Goal: Information Seeking & Learning: Check status

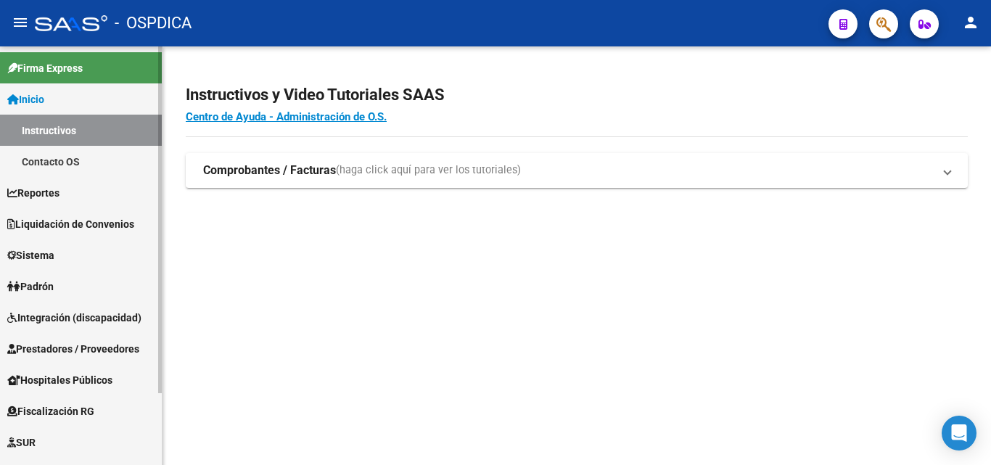
click at [91, 285] on link "Padrón" at bounding box center [81, 286] width 162 height 31
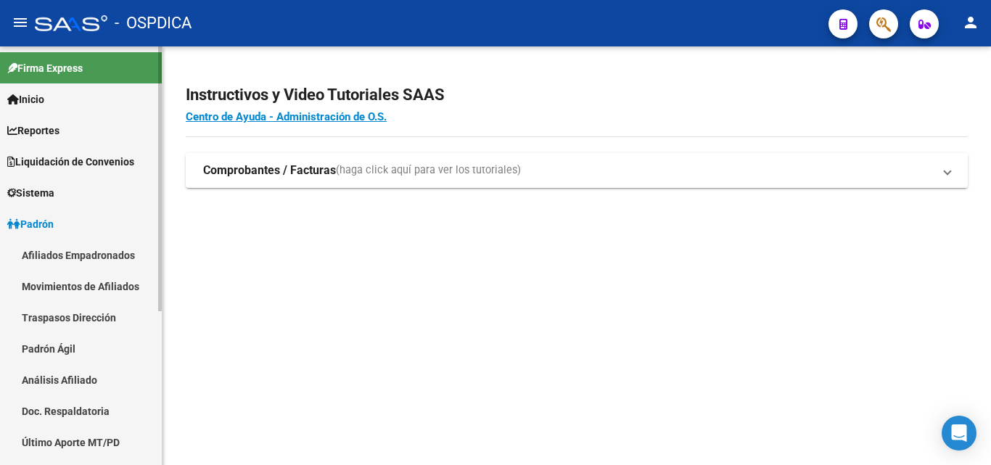
click at [81, 342] on link "Padrón Ágil" at bounding box center [81, 348] width 162 height 31
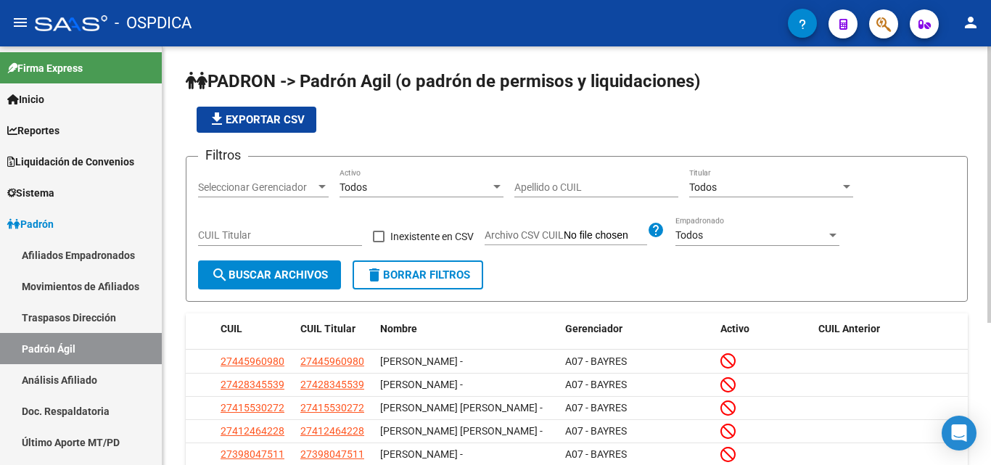
click at [552, 191] on input "Apellido o CUIL" at bounding box center [596, 187] width 164 height 12
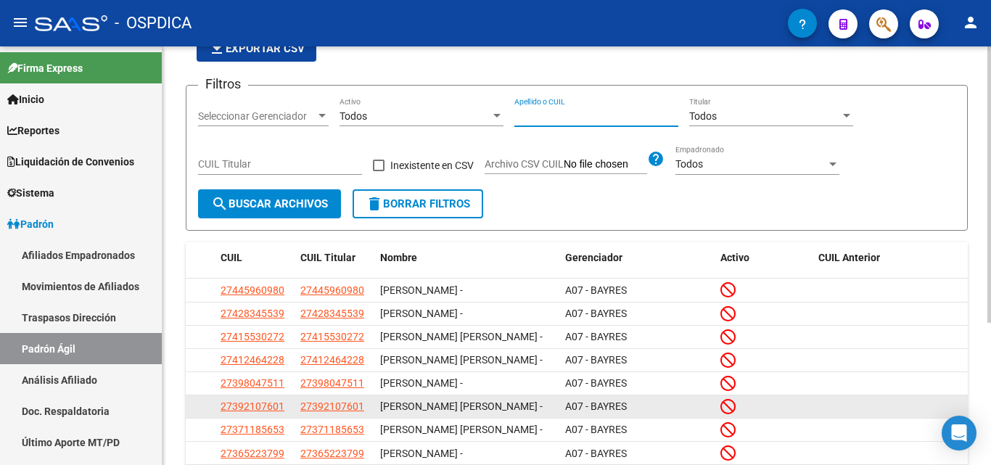
scroll to position [96, 0]
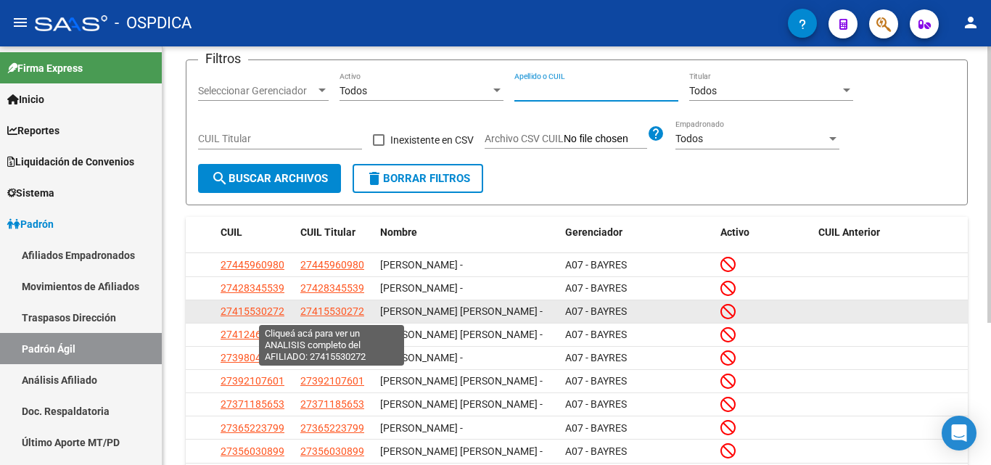
click at [355, 313] on span "27415530272" at bounding box center [332, 311] width 64 height 12
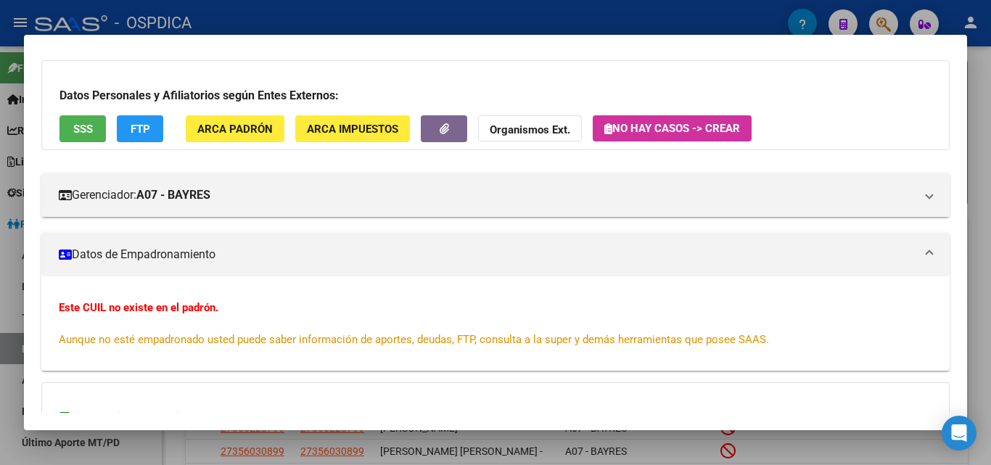
scroll to position [0, 0]
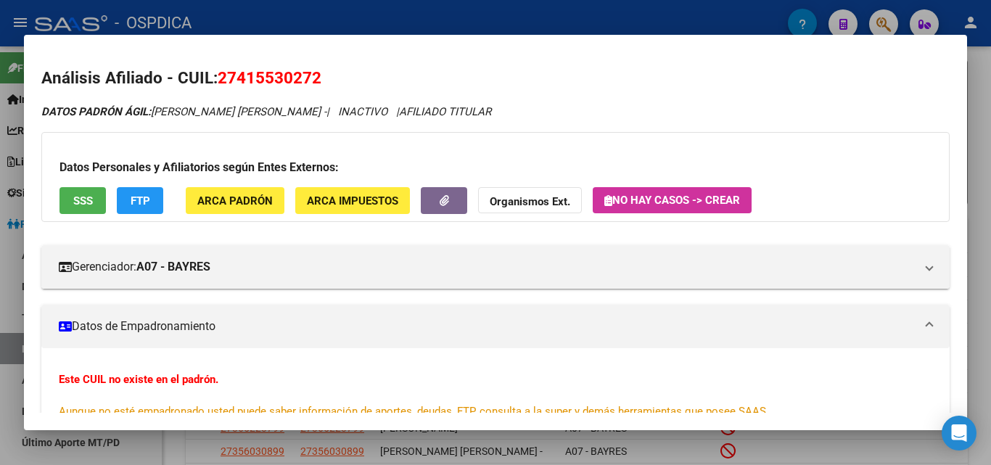
click at [598, 25] on div at bounding box center [495, 232] width 991 height 465
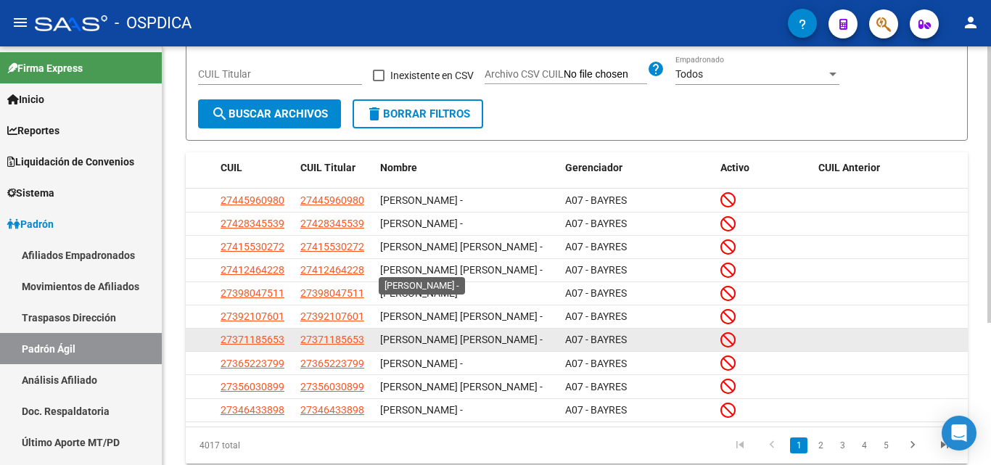
scroll to position [215, 0]
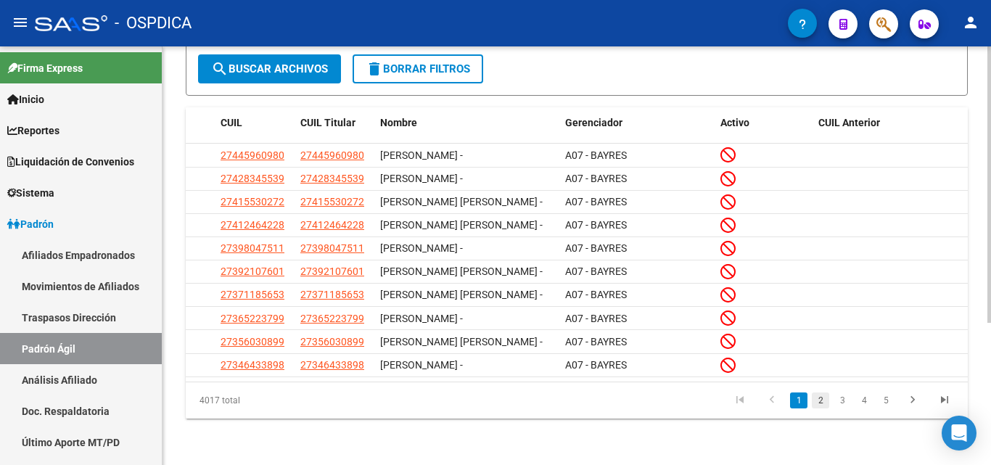
click at [821, 404] on link "2" at bounding box center [820, 400] width 17 height 16
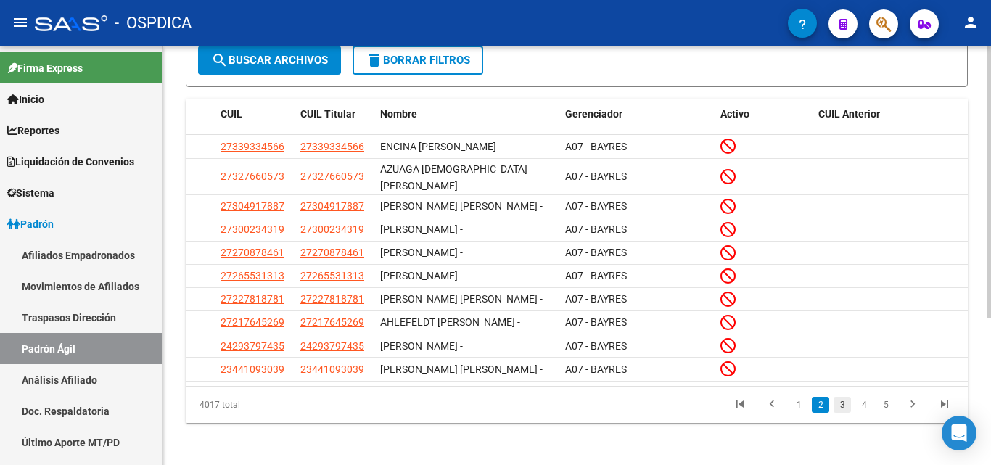
click at [843, 408] on link "3" at bounding box center [841, 405] width 17 height 16
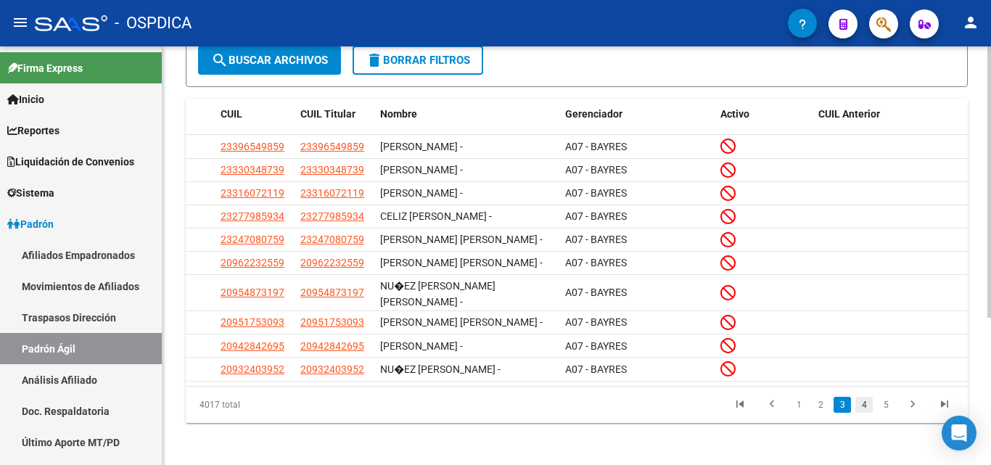
click at [864, 413] on link "4" at bounding box center [863, 405] width 17 height 16
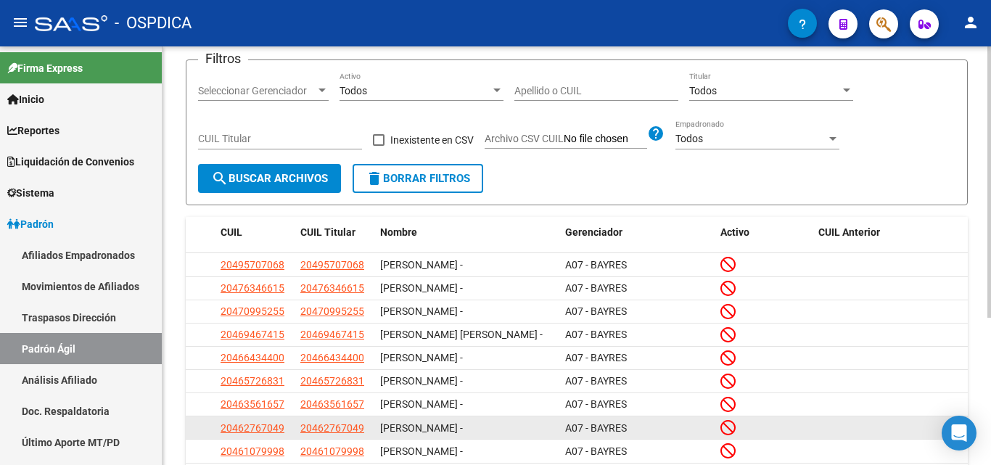
scroll to position [0, 0]
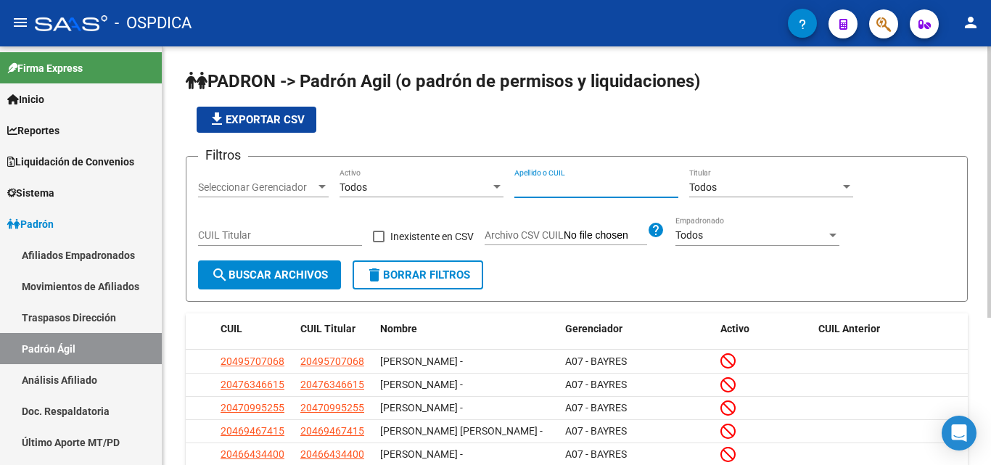
click at [554, 187] on input "Apellido o CUIL" at bounding box center [596, 187] width 164 height 12
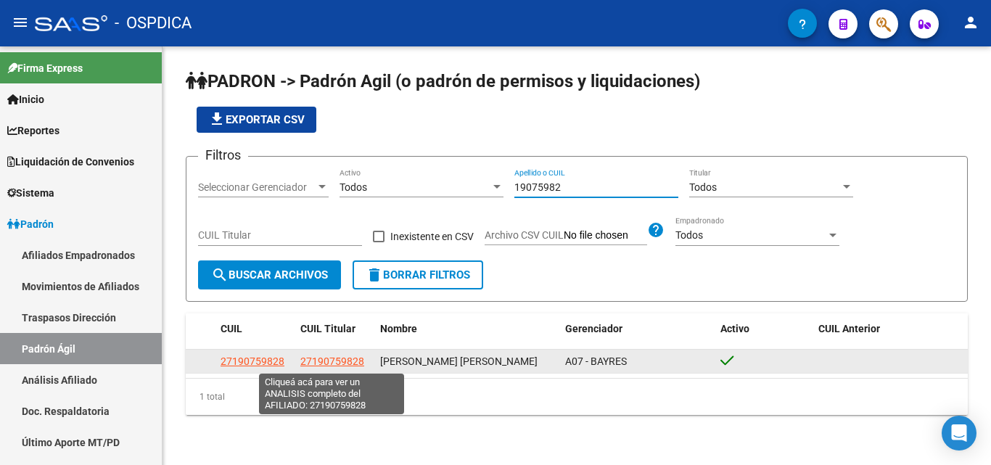
type input "19075982"
click at [329, 360] on span "27190759828" at bounding box center [332, 361] width 64 height 12
type textarea "27190759828"
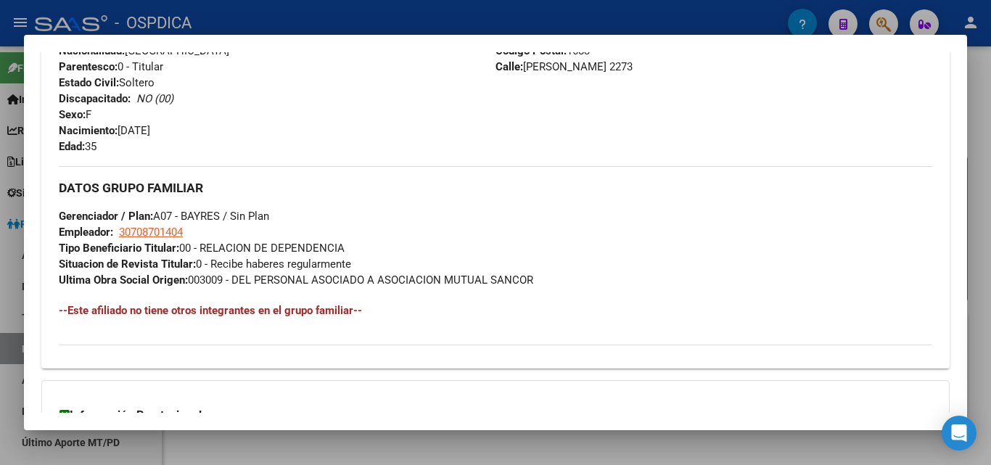
scroll to position [727, 0]
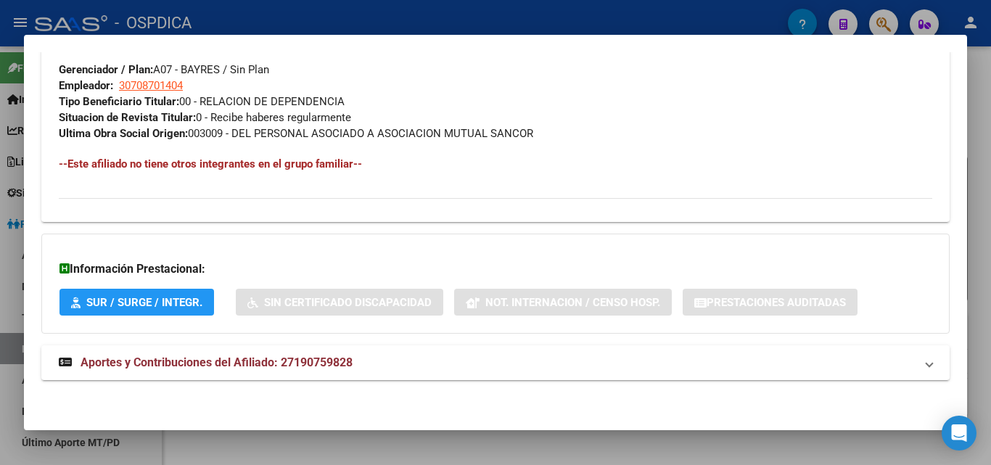
click at [446, 17] on div at bounding box center [495, 232] width 991 height 465
